Goal: Navigation & Orientation: Find specific page/section

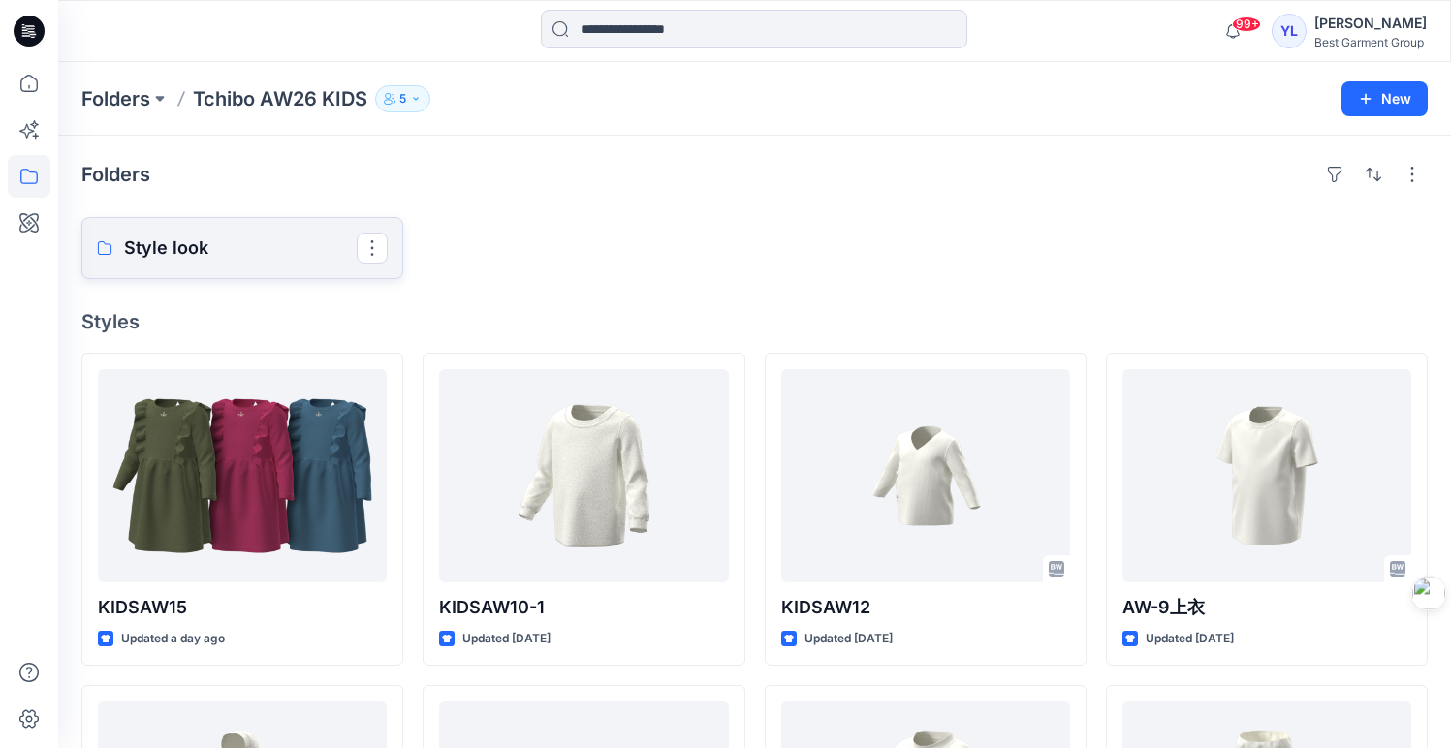
click at [277, 251] on p "Style look" at bounding box center [240, 248] width 233 height 27
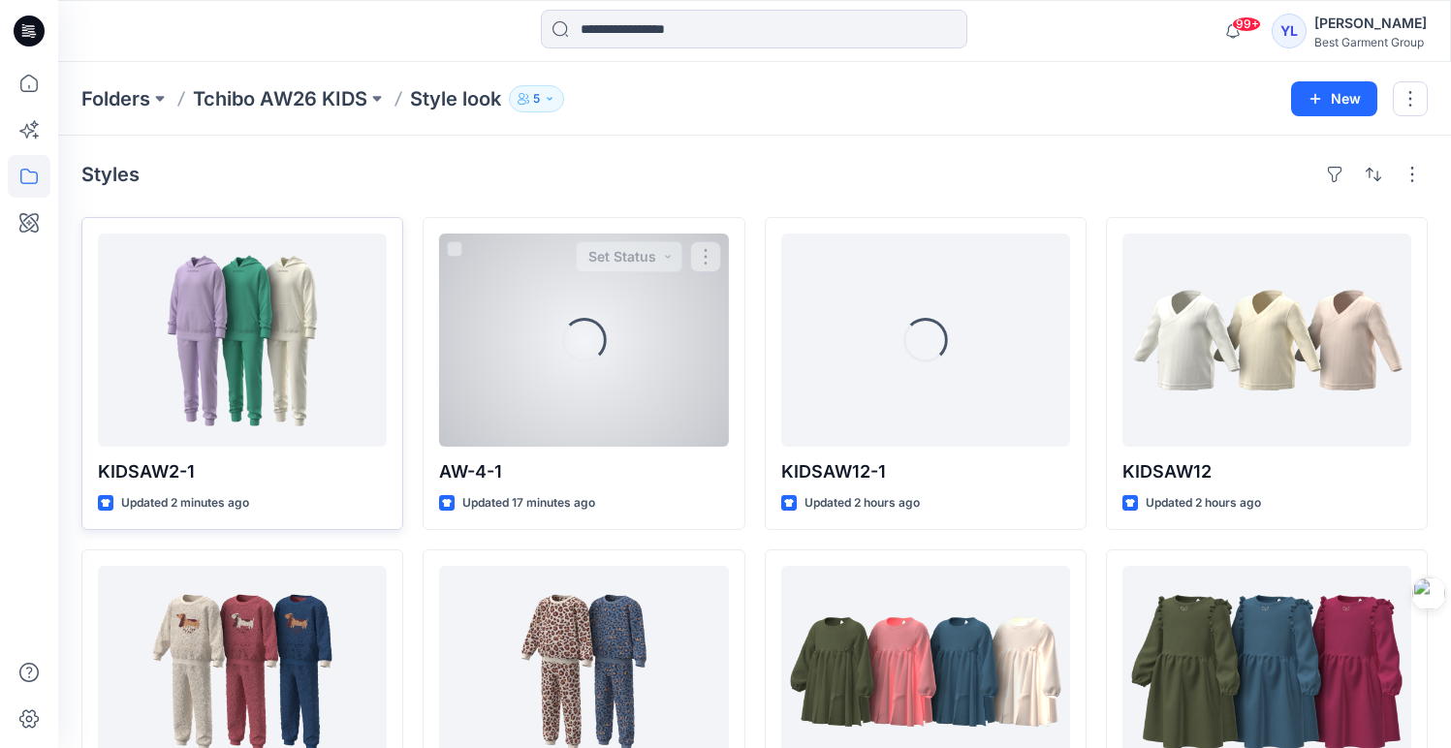
click at [295, 356] on div at bounding box center [242, 340] width 289 height 213
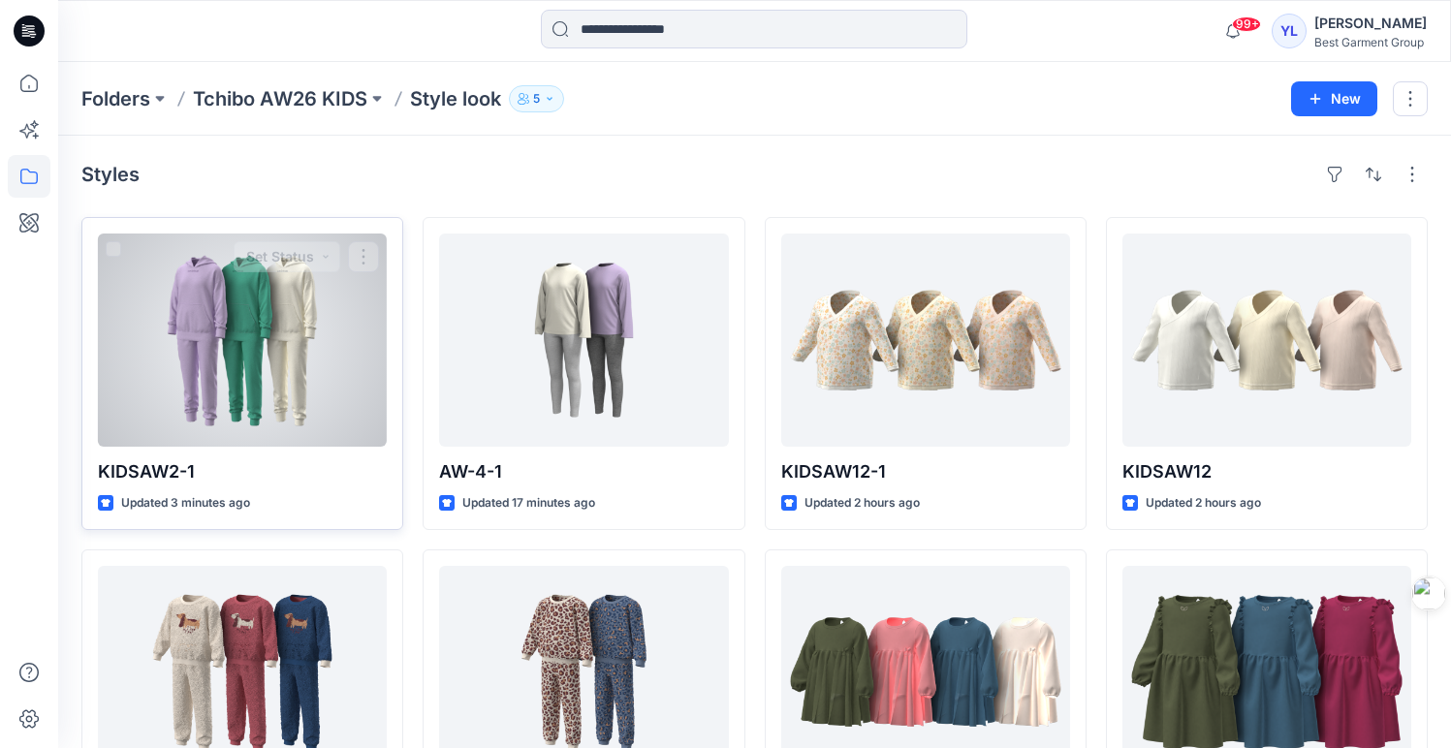
click at [308, 343] on div at bounding box center [242, 340] width 289 height 213
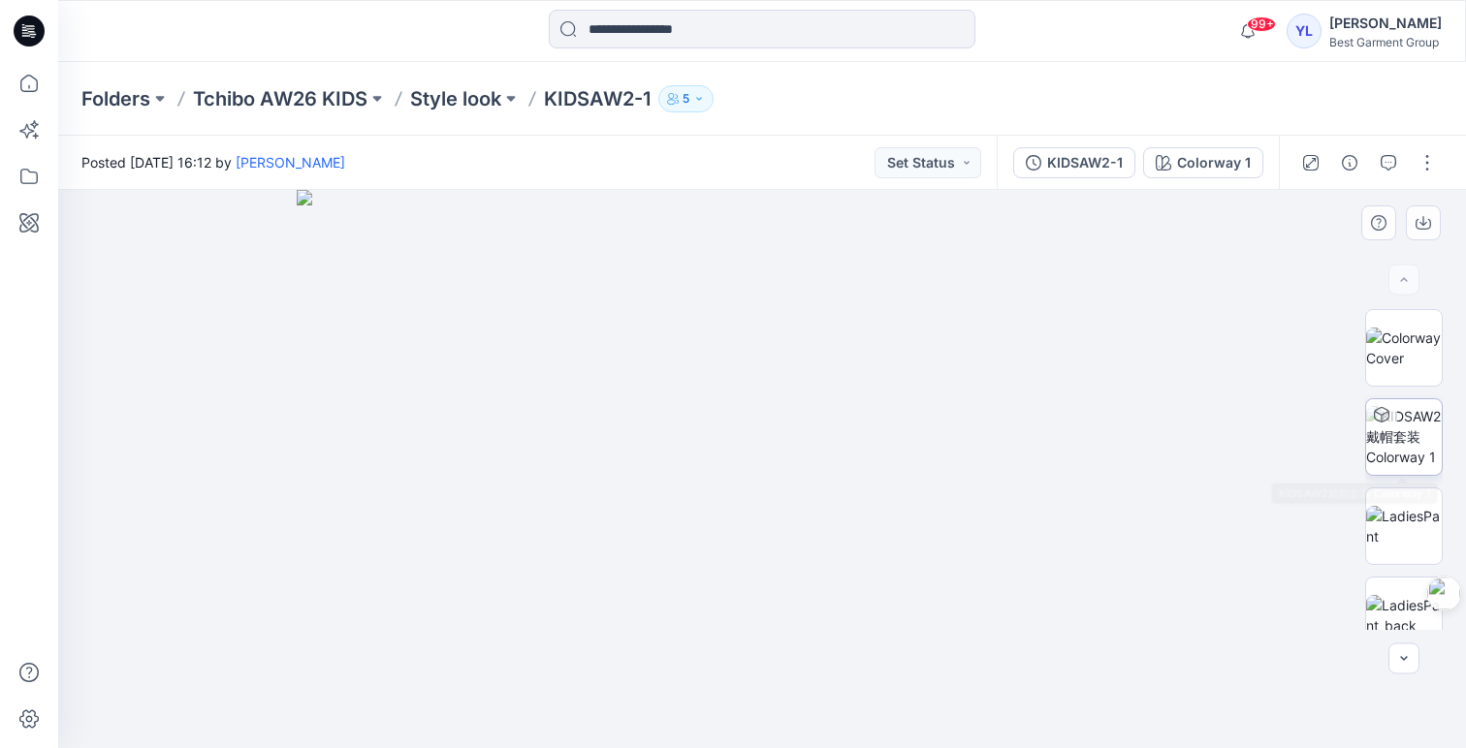
click at [1405, 439] on img at bounding box center [1404, 436] width 76 height 61
click at [1396, 355] on img at bounding box center [1404, 348] width 76 height 41
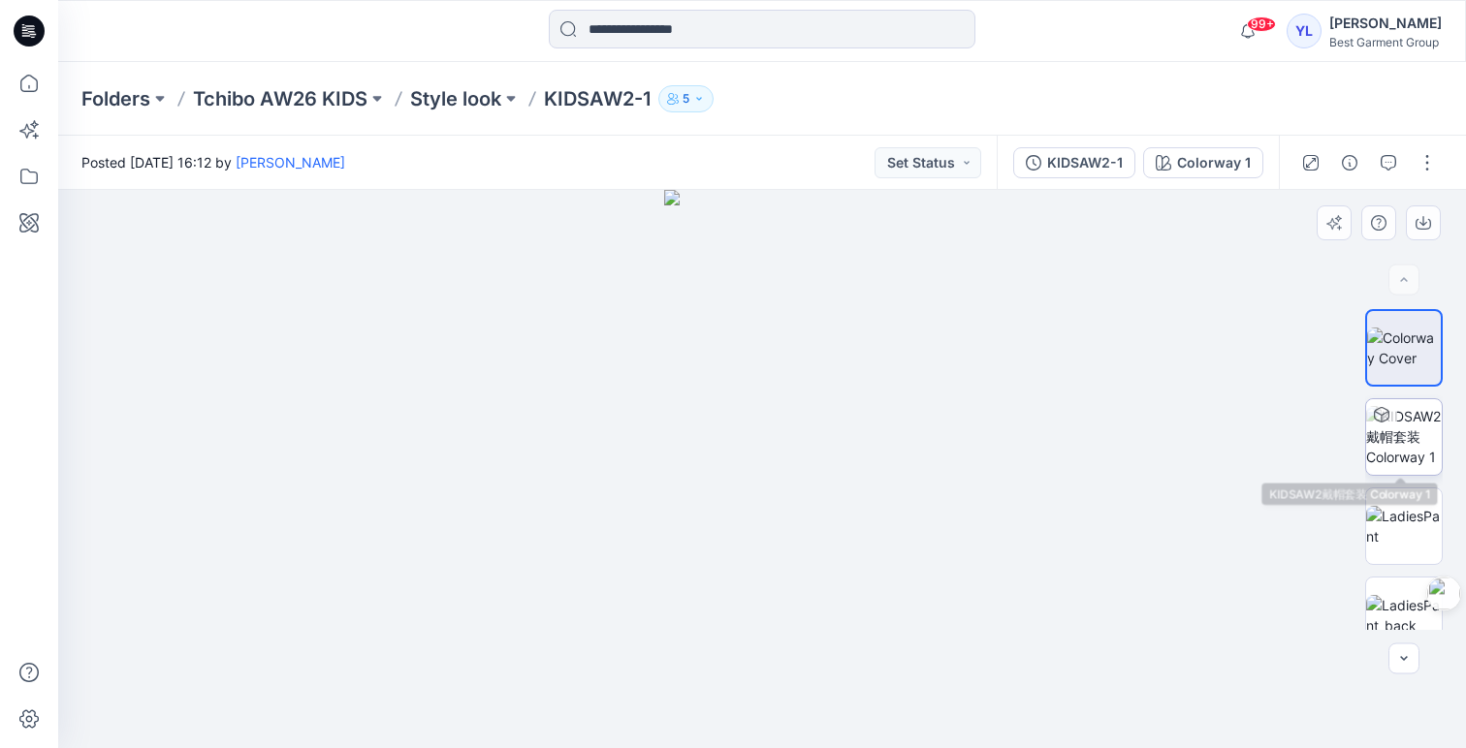
click at [1390, 435] on img at bounding box center [1404, 436] width 76 height 61
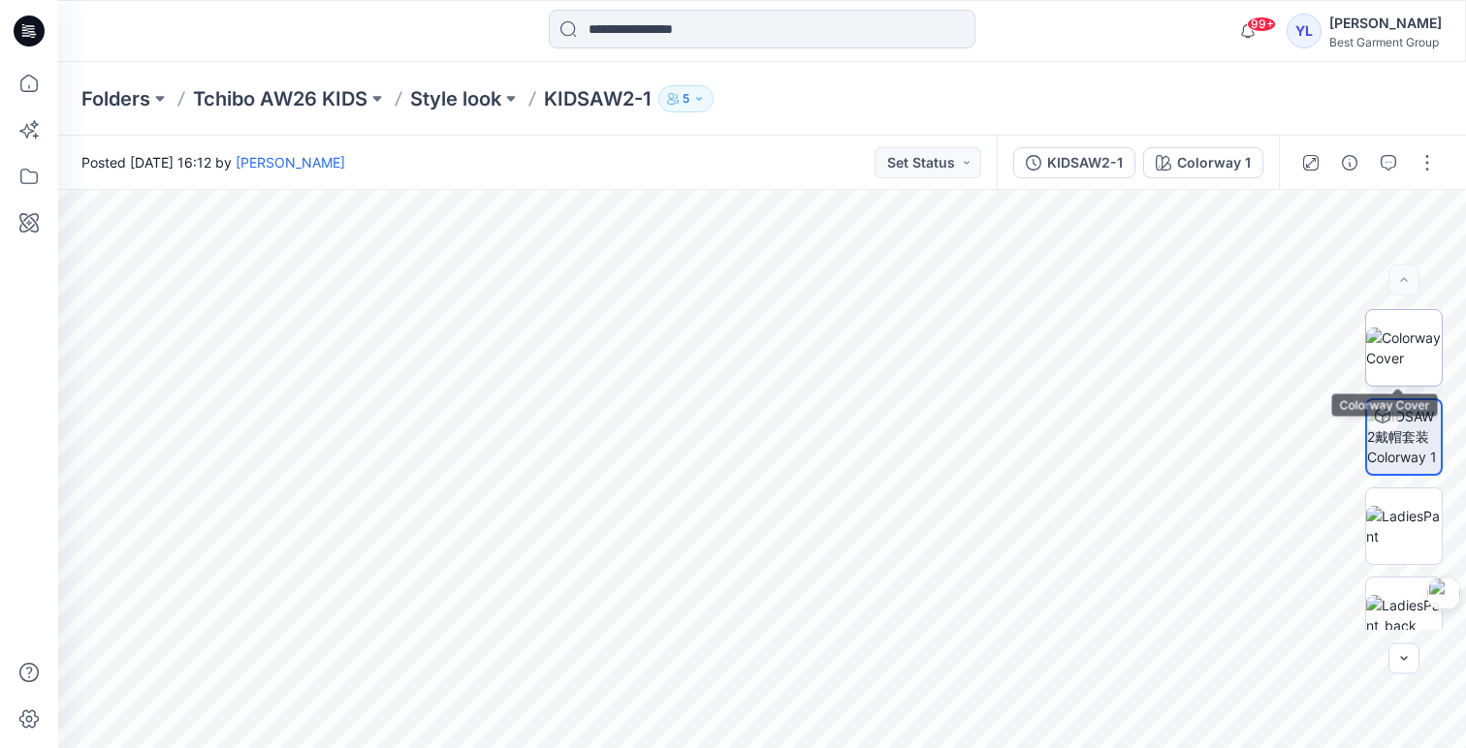
click at [1400, 351] on img at bounding box center [1404, 348] width 76 height 41
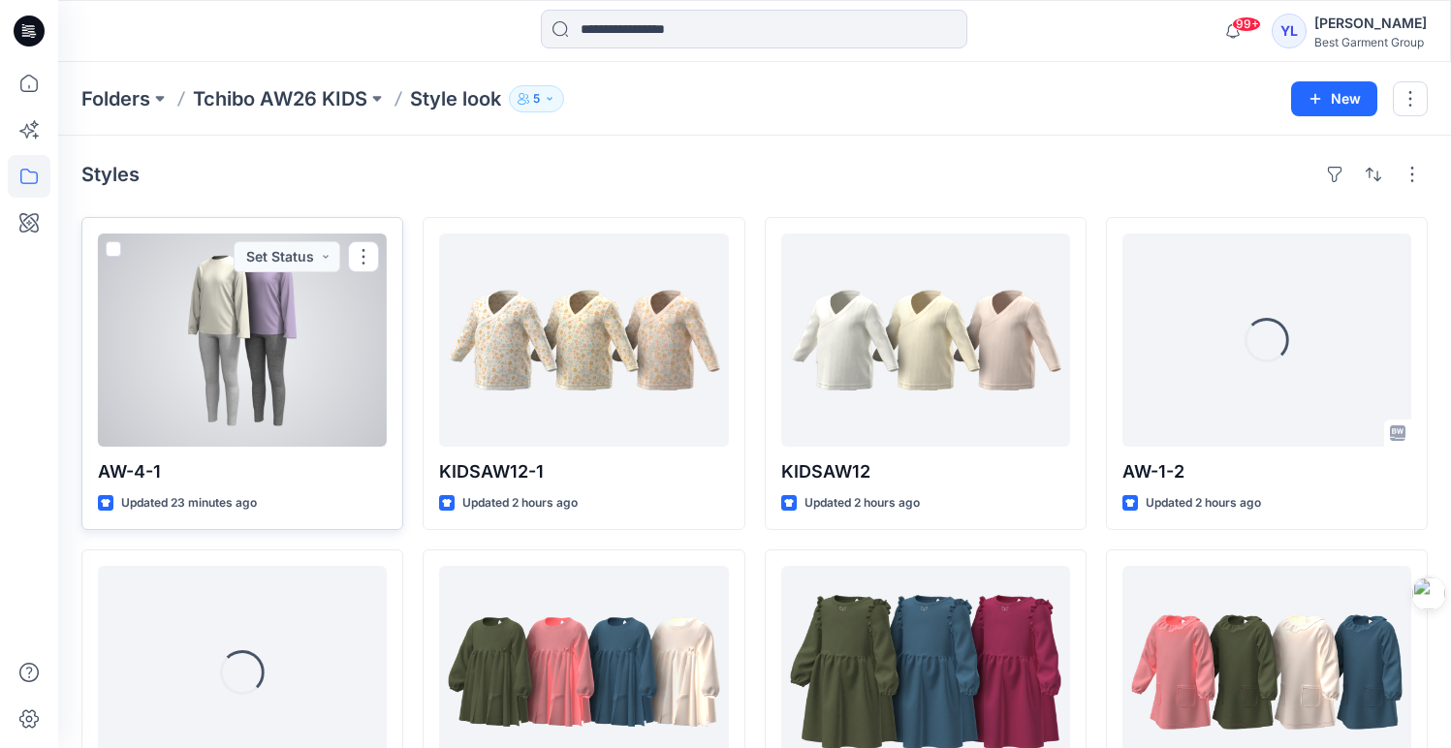
click at [250, 330] on div at bounding box center [242, 340] width 289 height 213
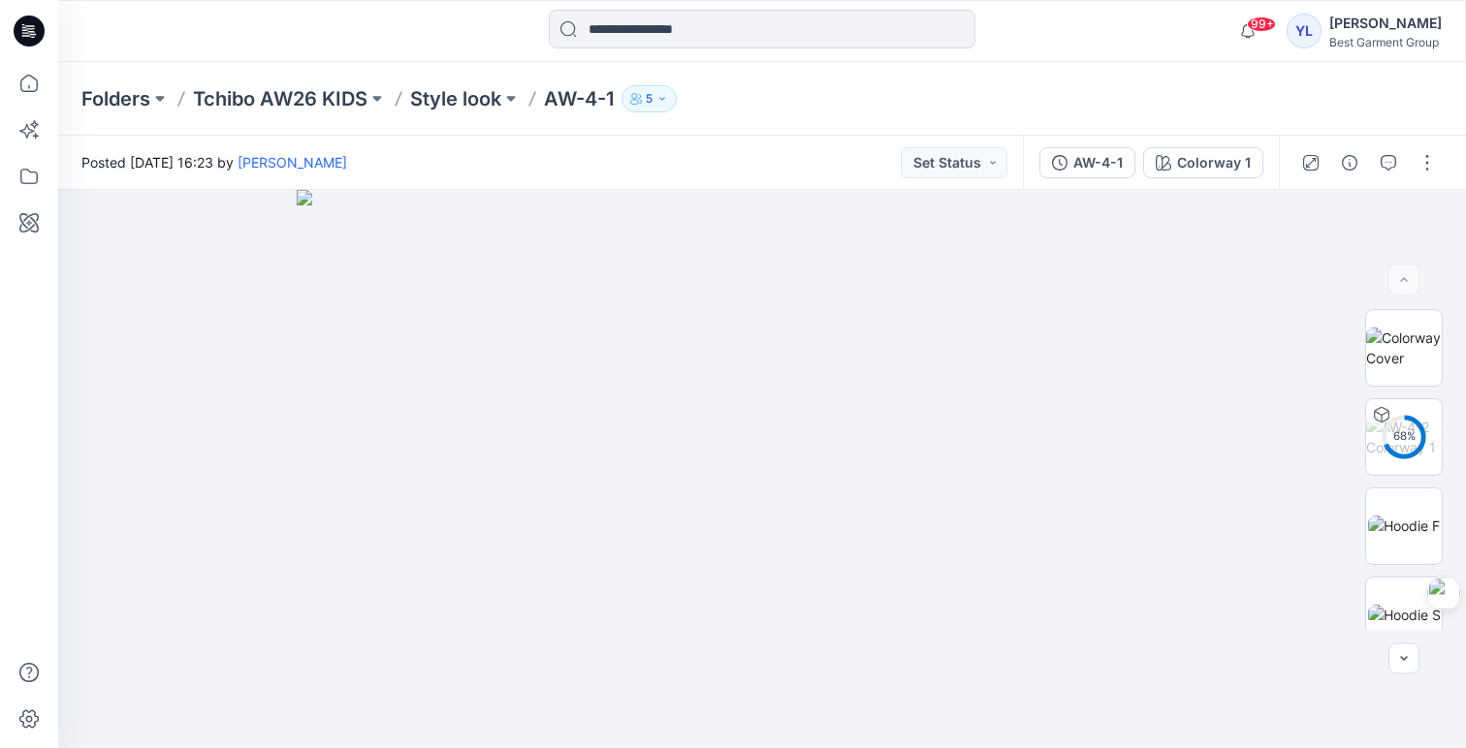
click at [664, 91] on button "5" at bounding box center [648, 98] width 55 height 27
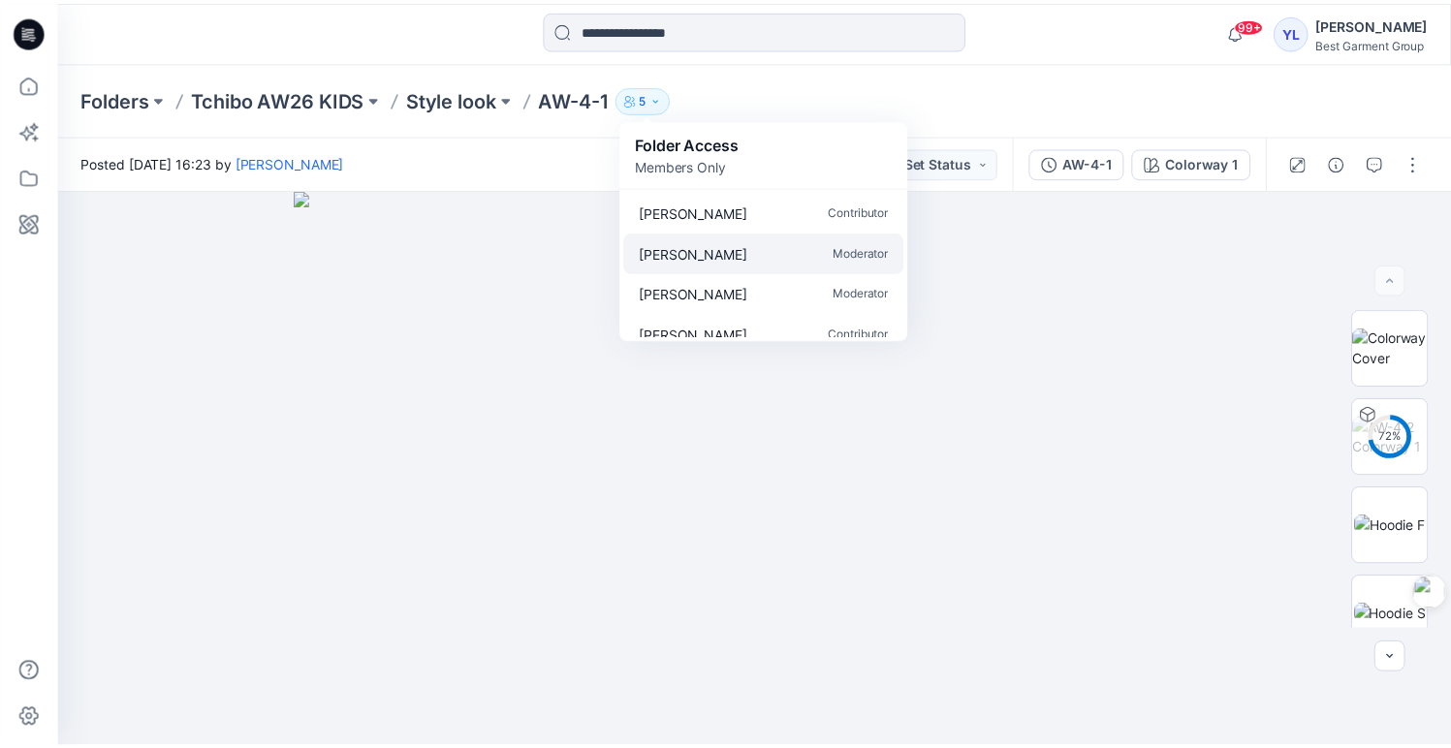
scroll to position [58, 0]
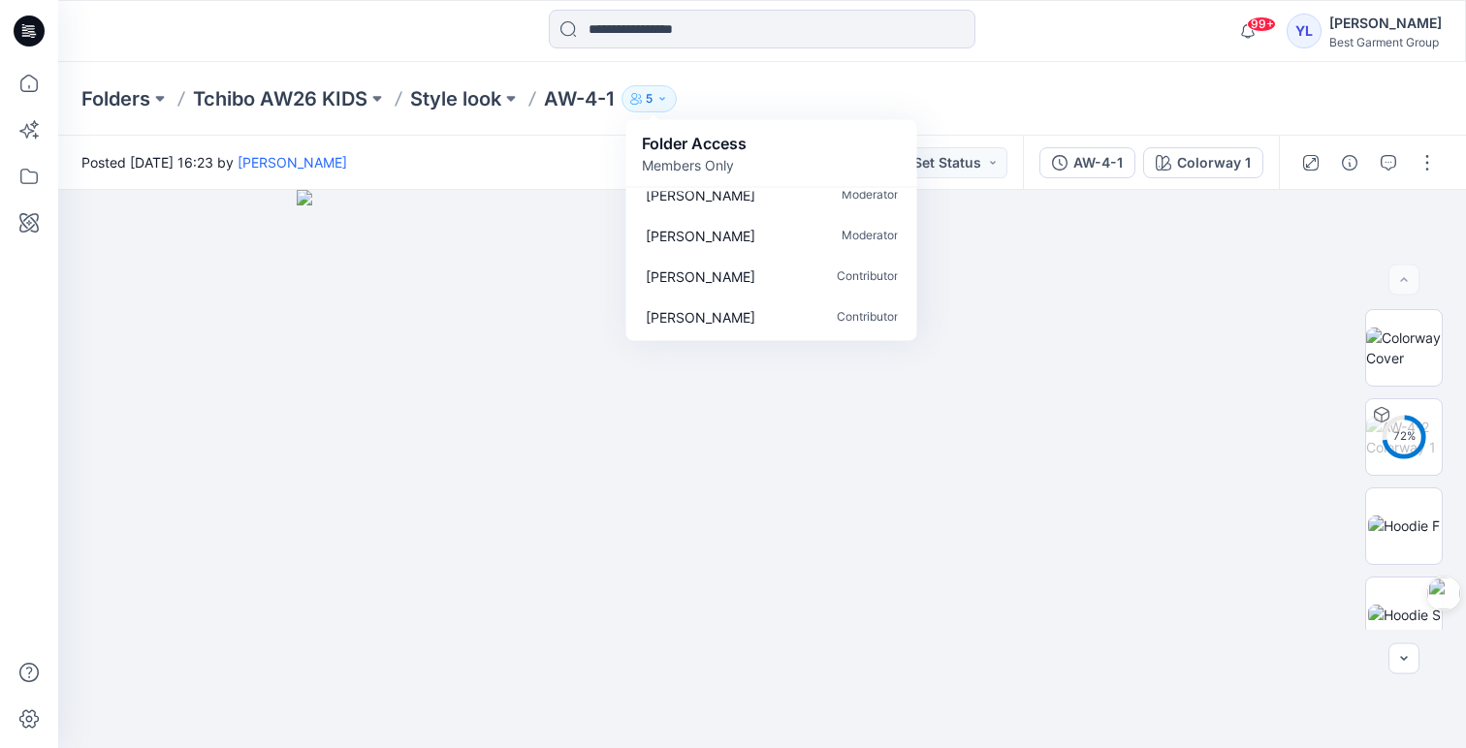
click at [982, 113] on div "Folders Tchibo AW26 KIDS Style look AW-4-1 5 Folder Access Members Only [PERSON…" at bounding box center [762, 99] width 1408 height 74
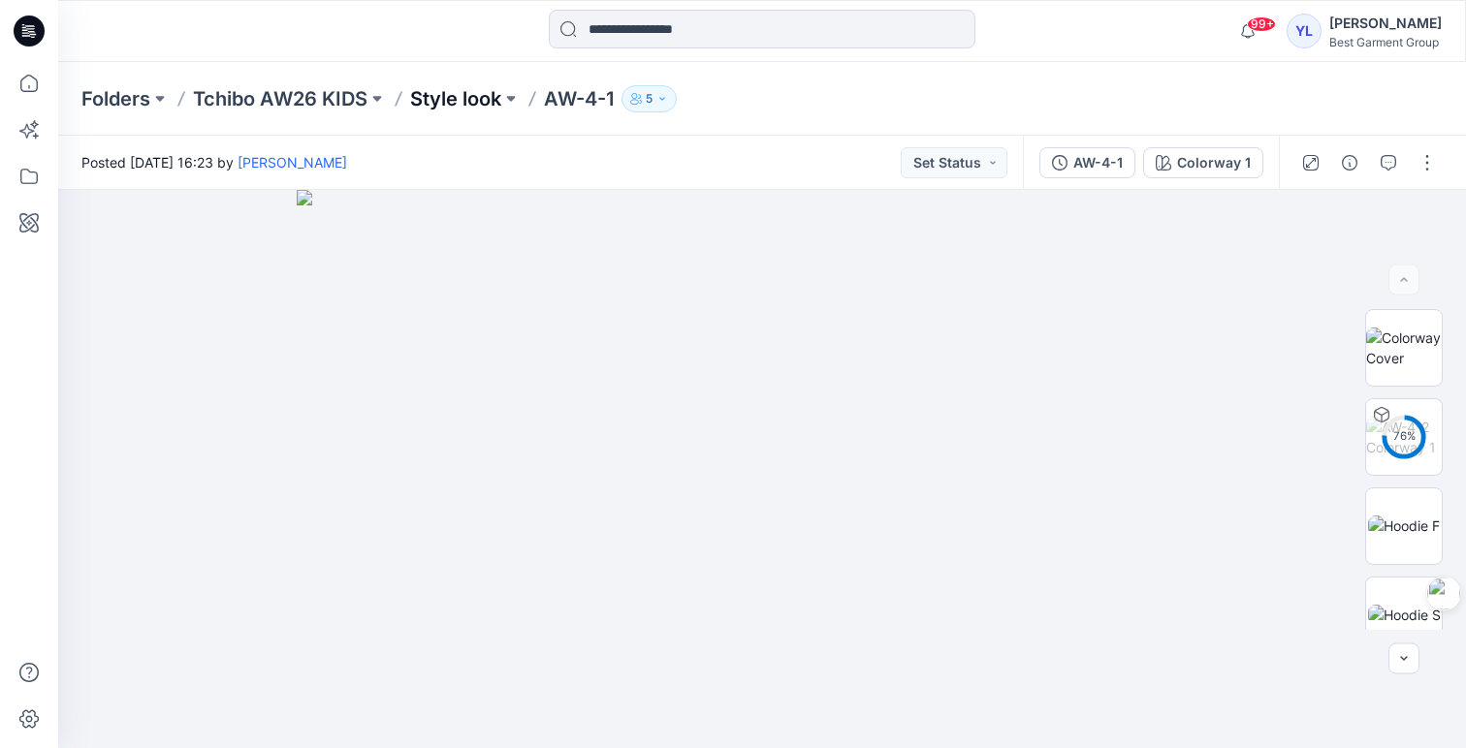
click at [463, 91] on p "Style look" at bounding box center [455, 98] width 91 height 27
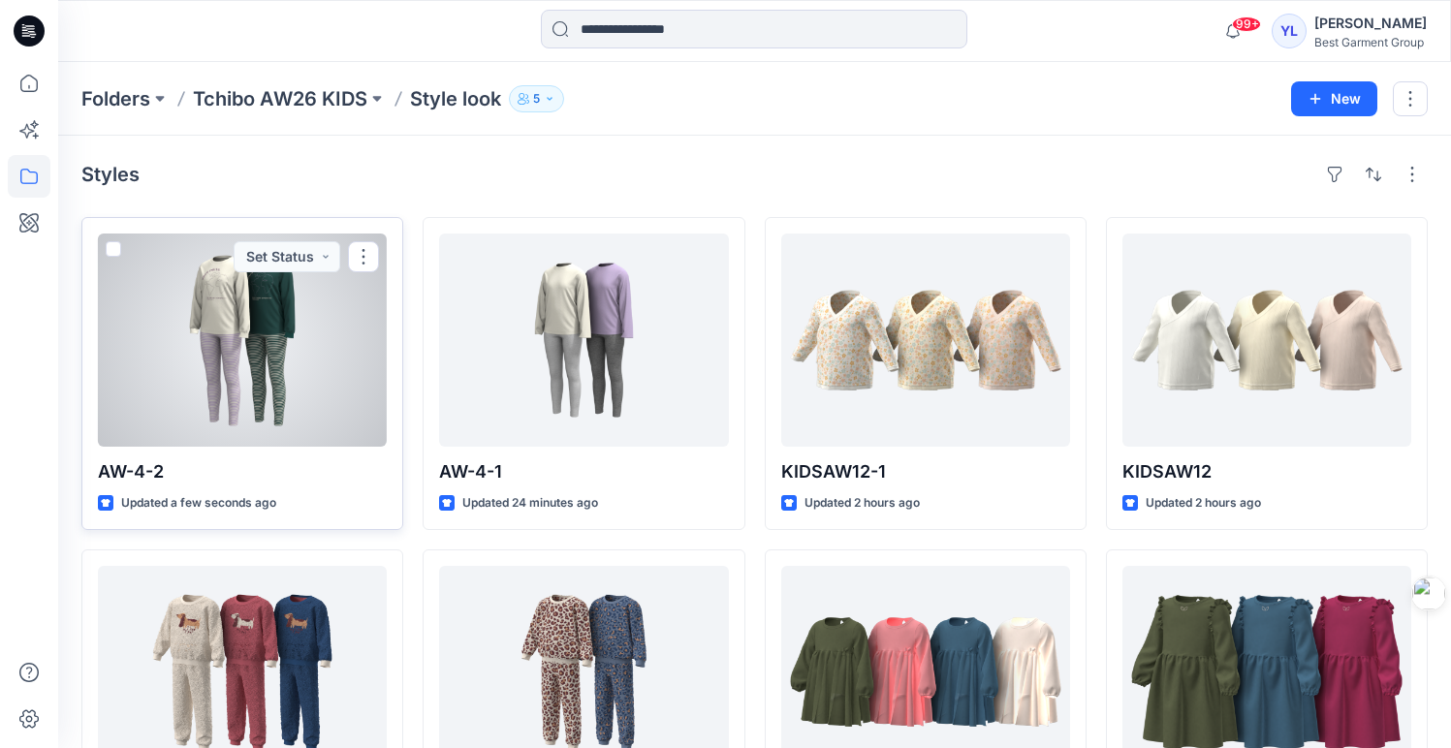
click at [294, 324] on div at bounding box center [242, 340] width 289 height 213
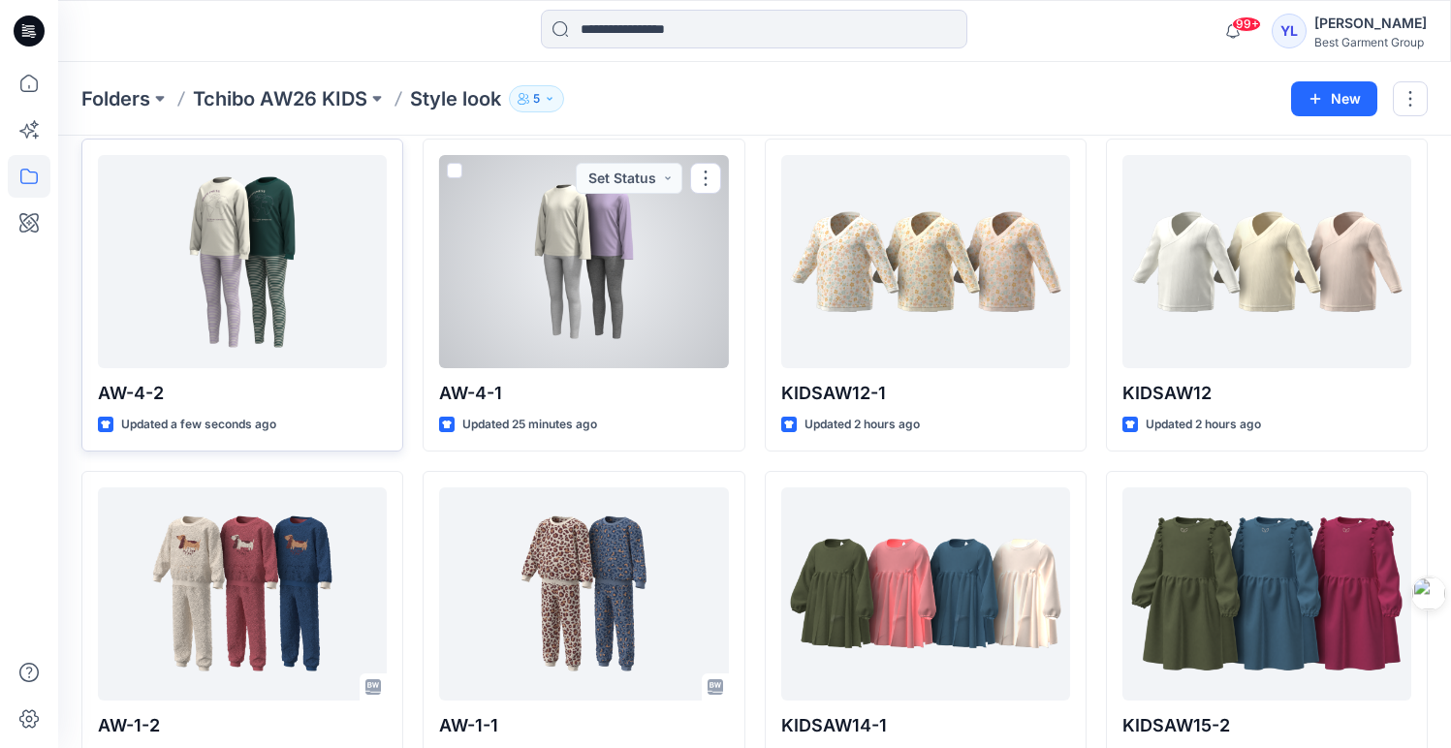
scroll to position [82, 0]
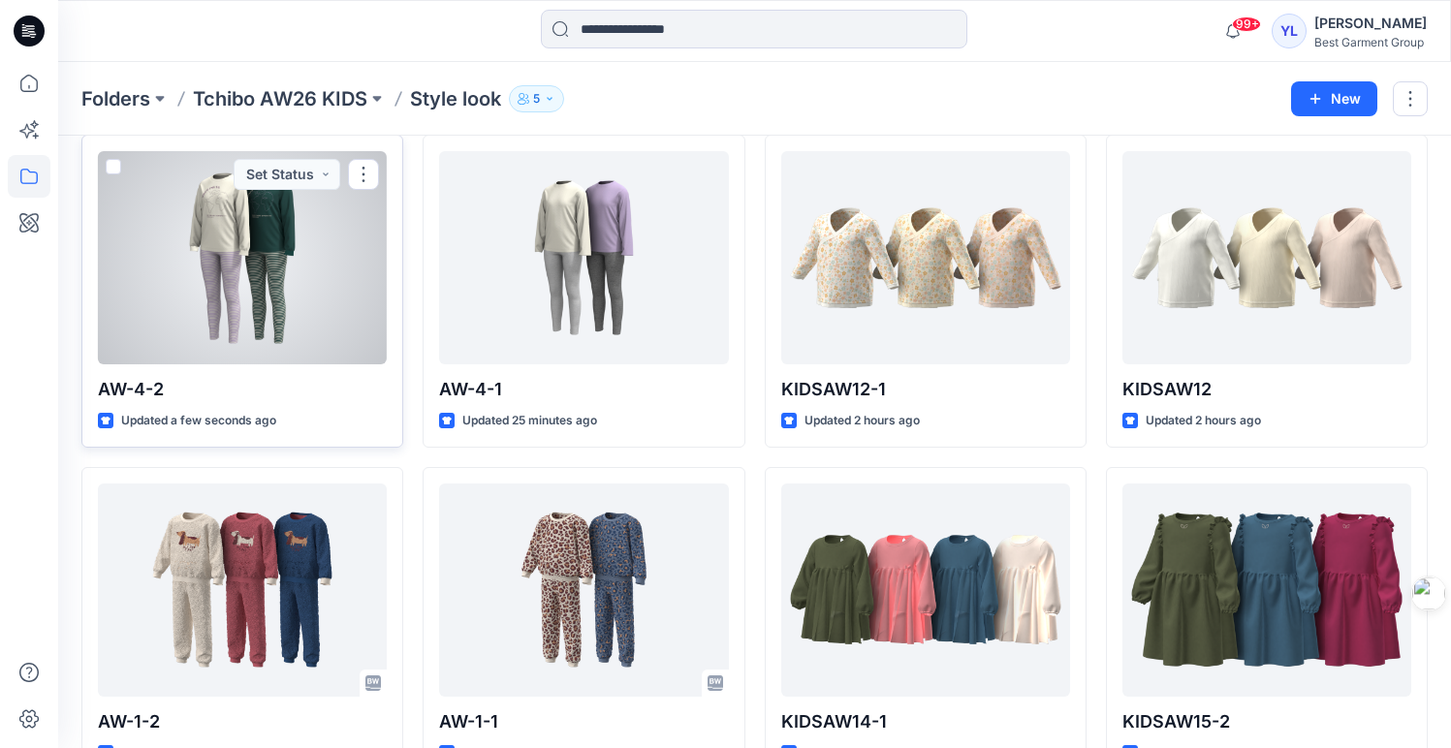
click at [302, 250] on div at bounding box center [242, 257] width 289 height 213
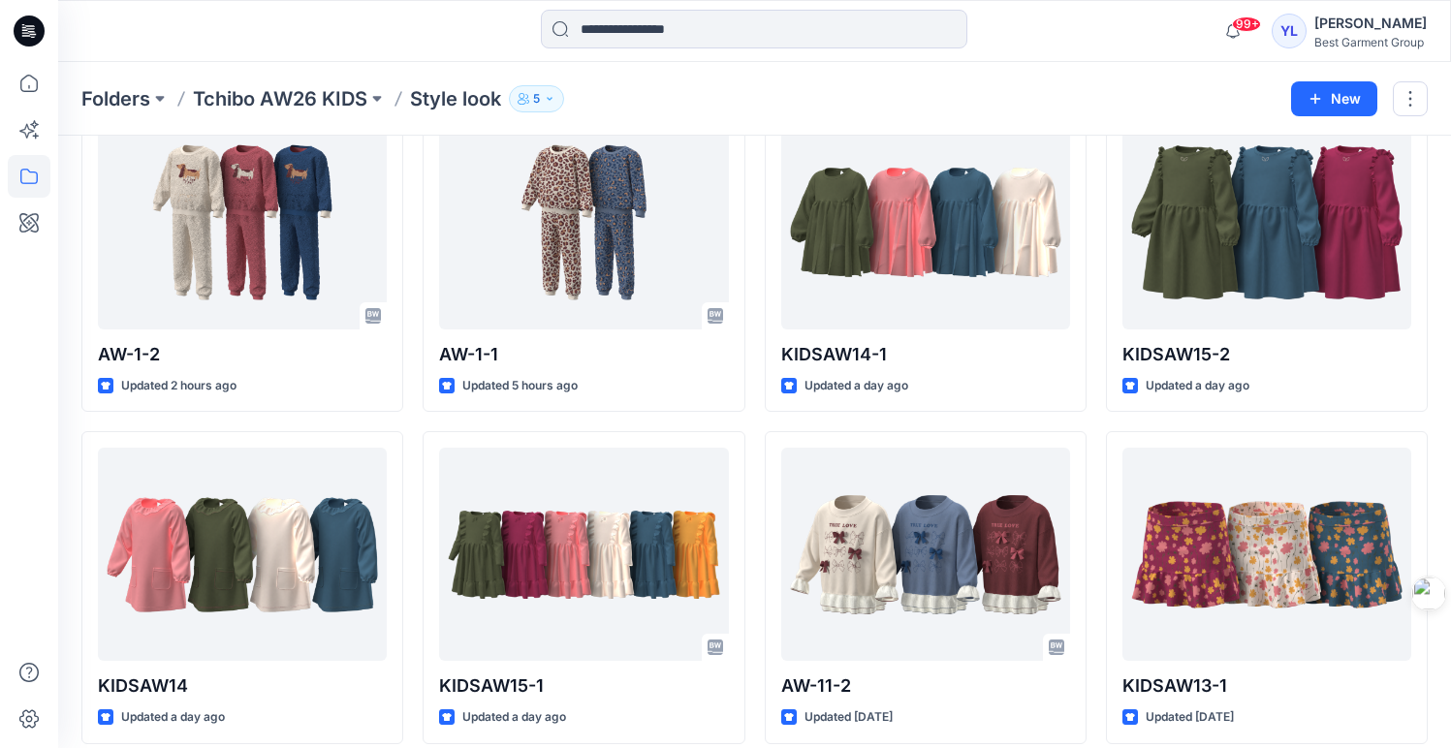
scroll to position [275, 0]
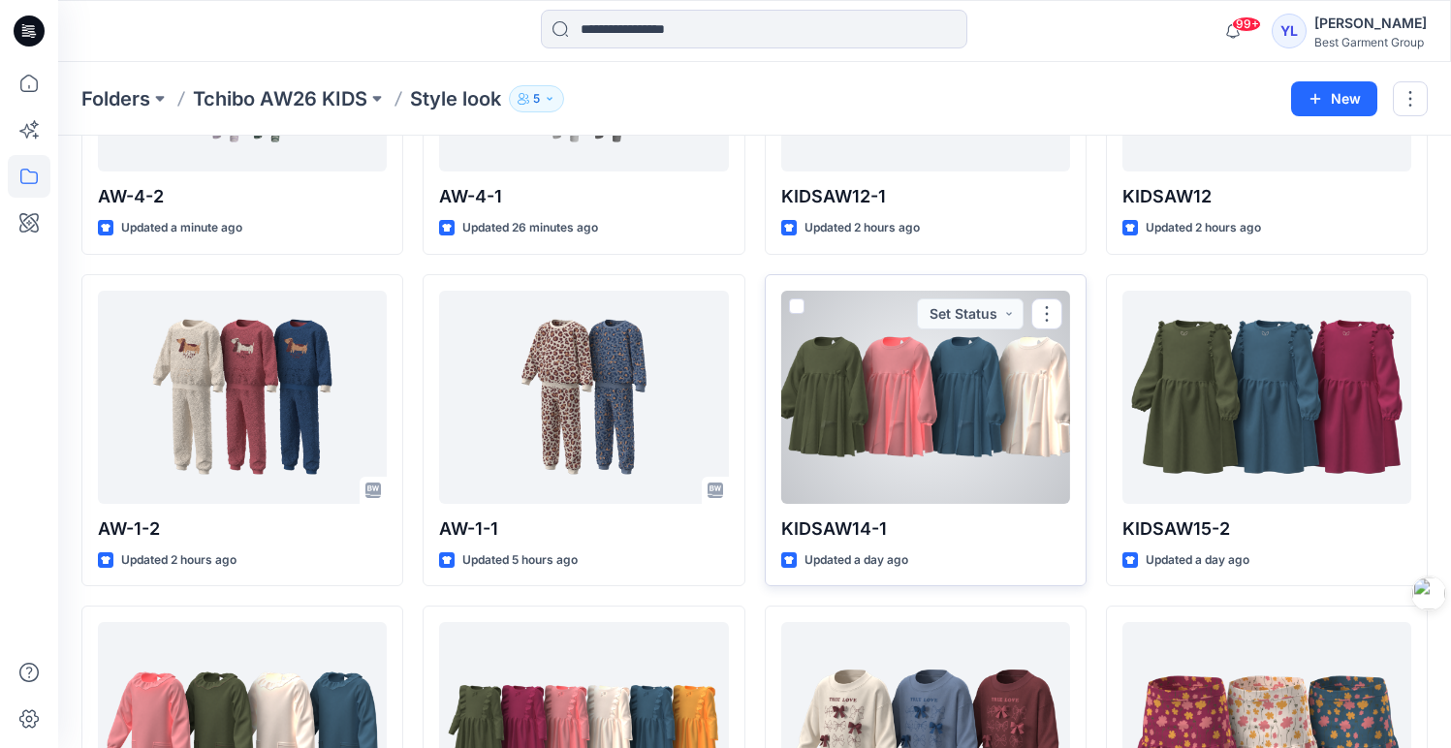
click at [918, 413] on div at bounding box center [925, 397] width 289 height 213
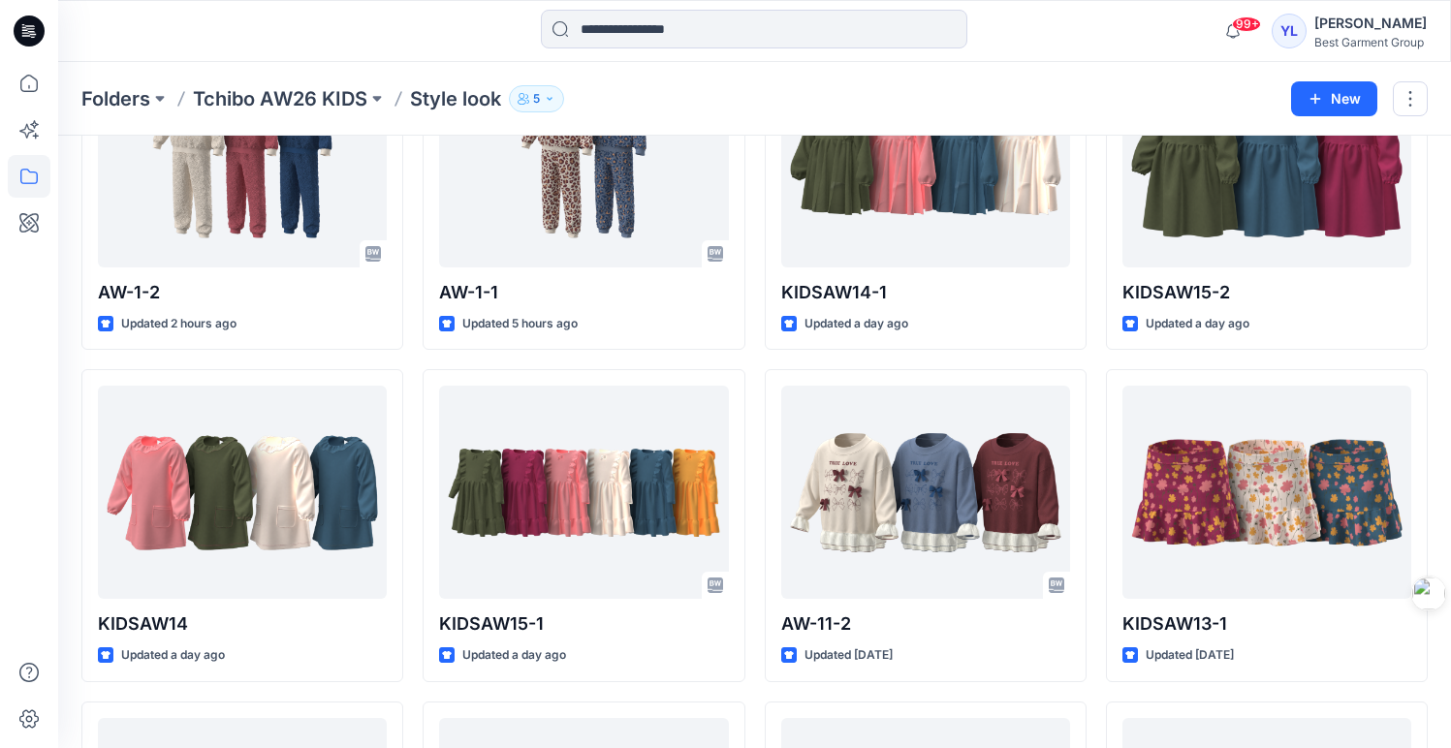
scroll to position [516, 0]
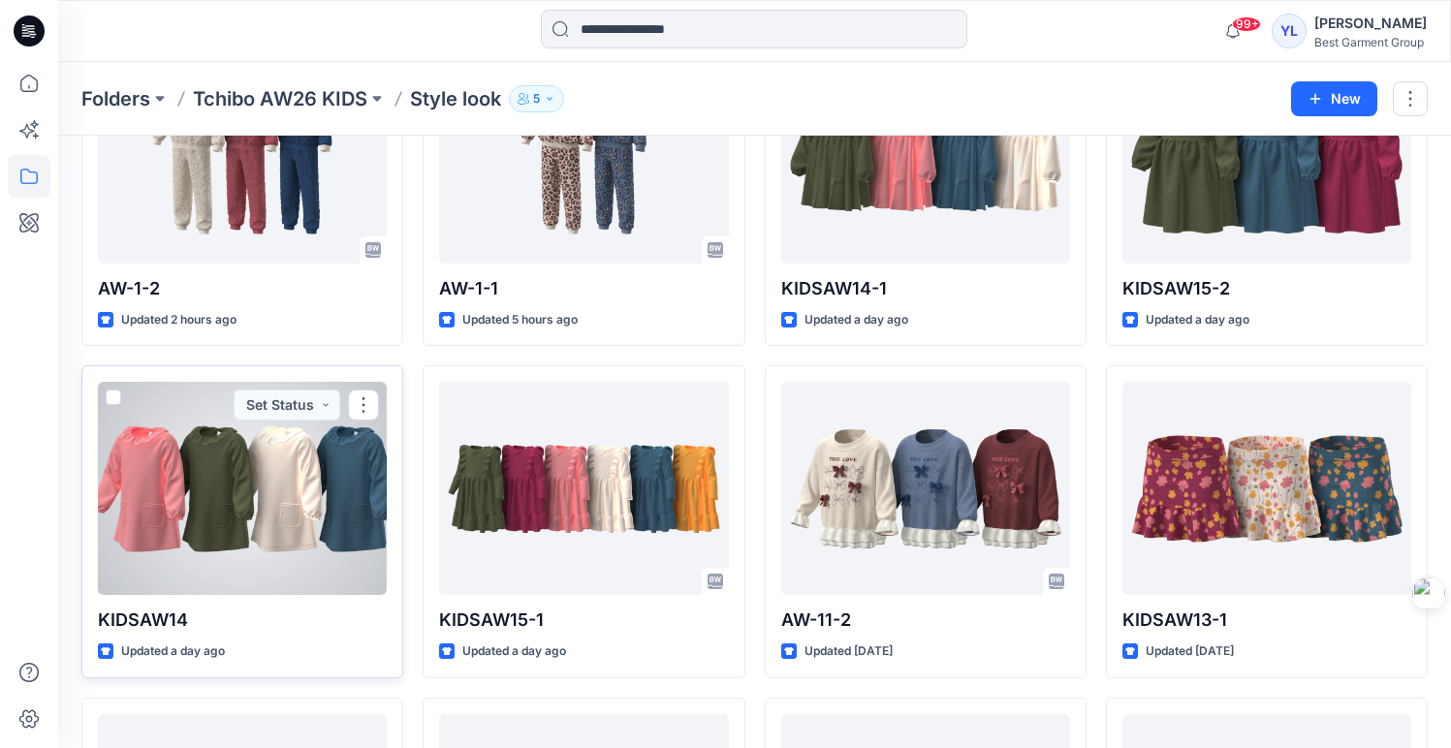
click at [334, 497] on div at bounding box center [242, 488] width 289 height 213
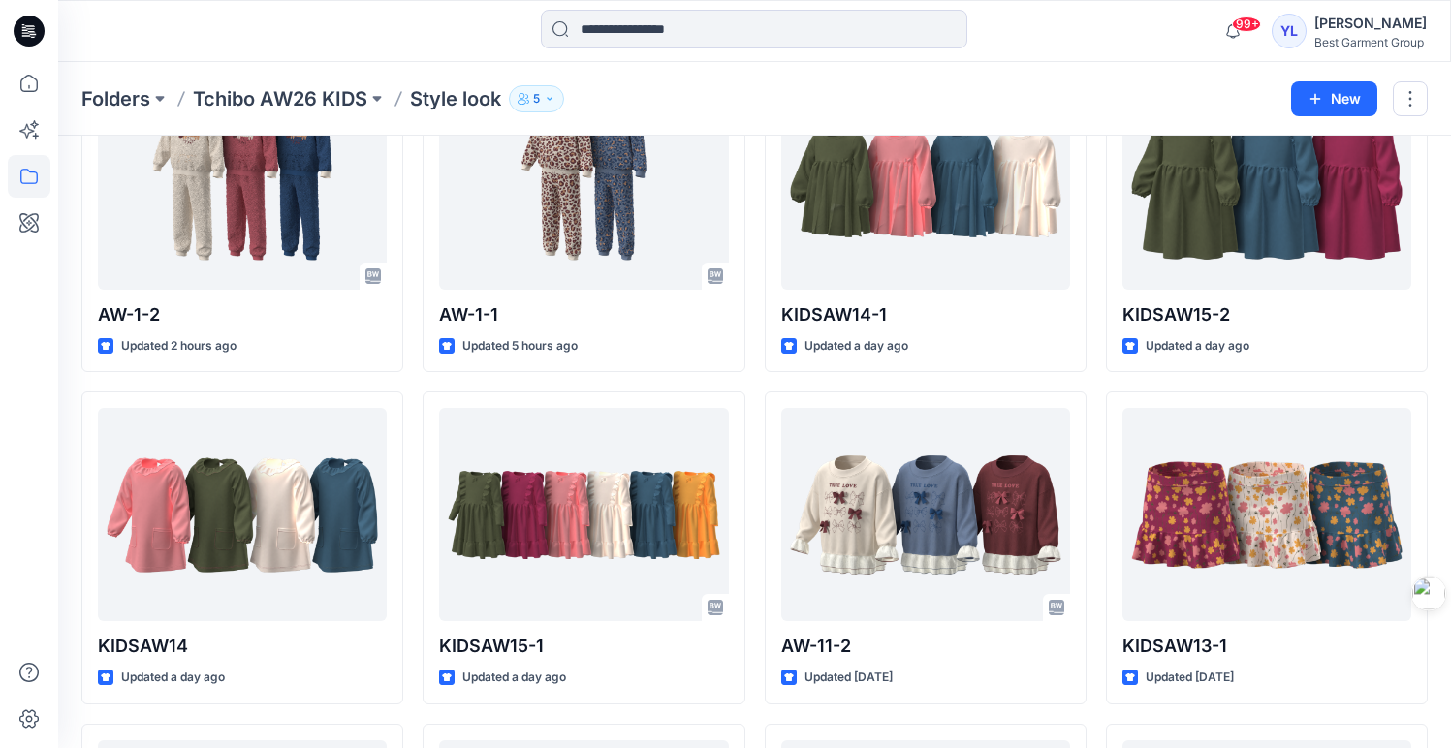
scroll to position [795, 0]
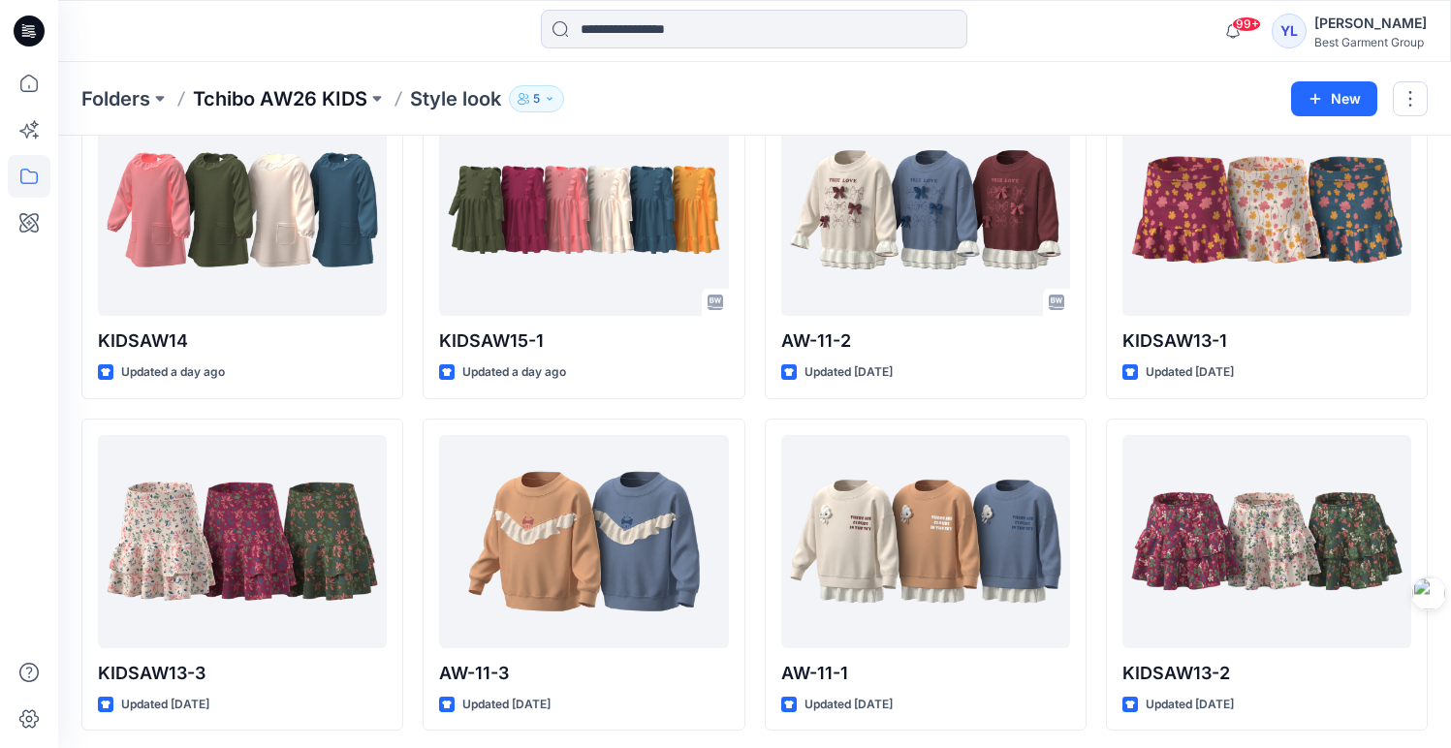
click at [337, 91] on p "Tchibo AW26 KIDS" at bounding box center [280, 98] width 175 height 27
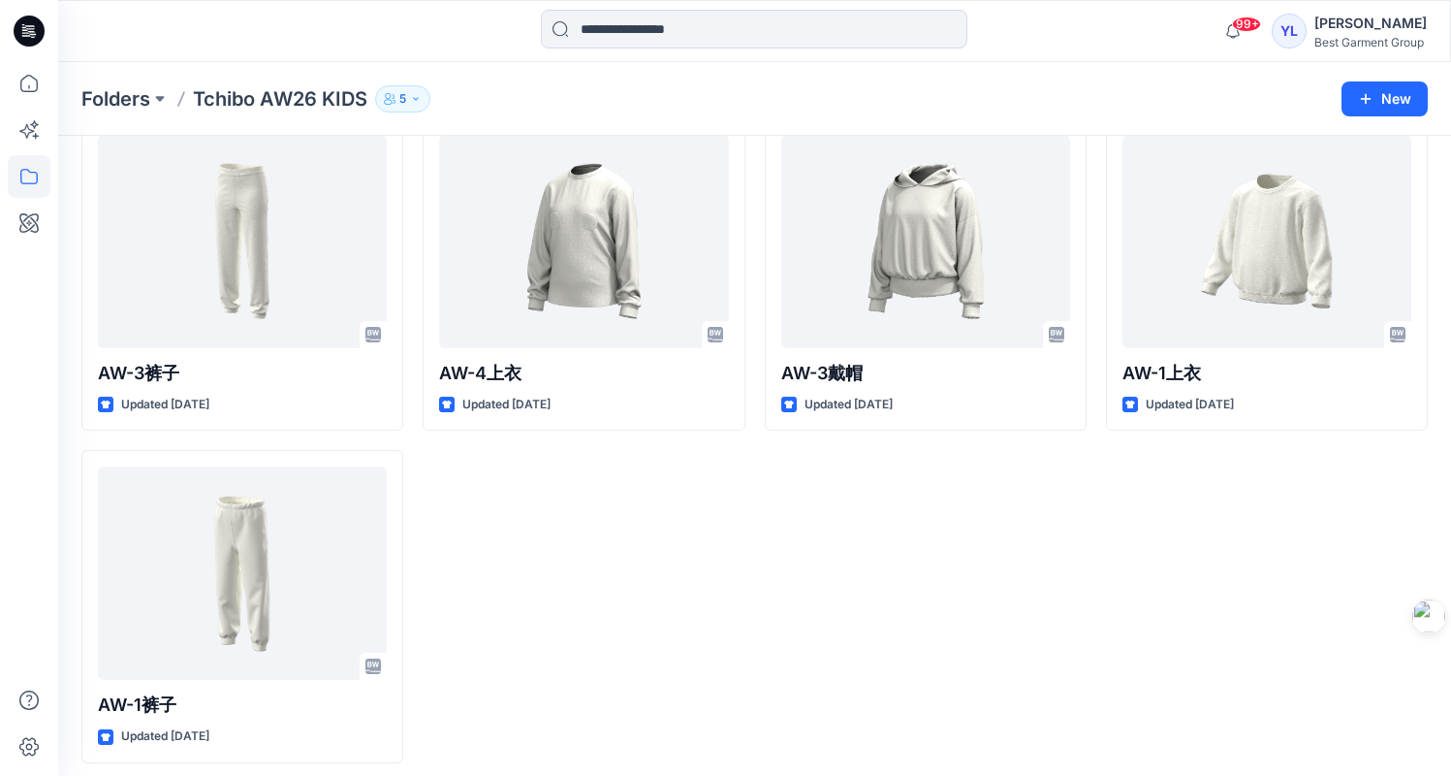
scroll to position [1891, 0]
